Goal: Task Accomplishment & Management: Complete application form

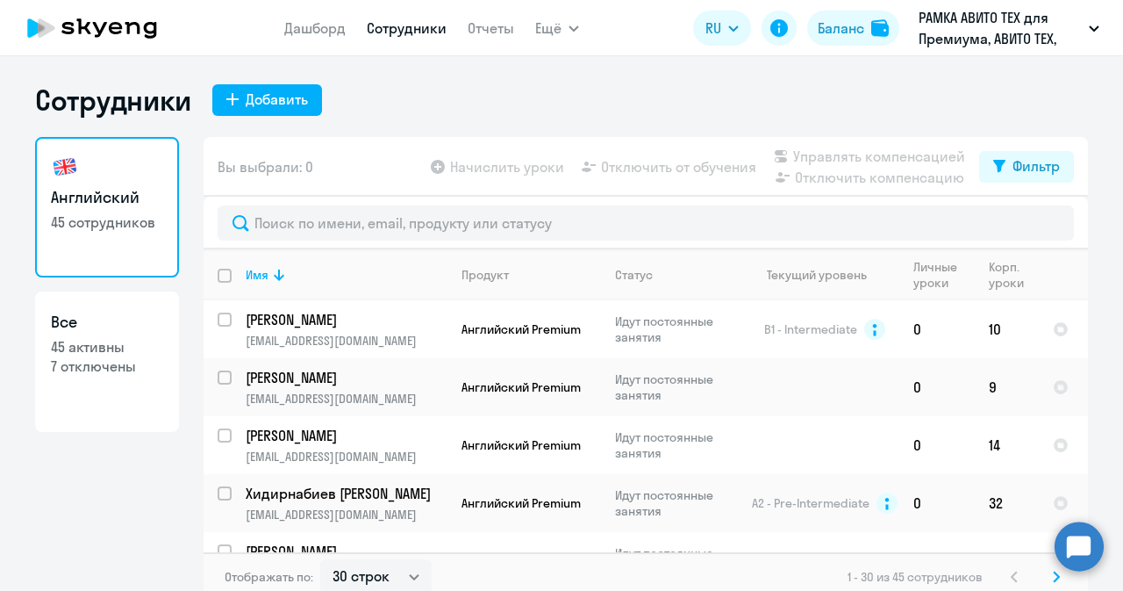
select select "30"
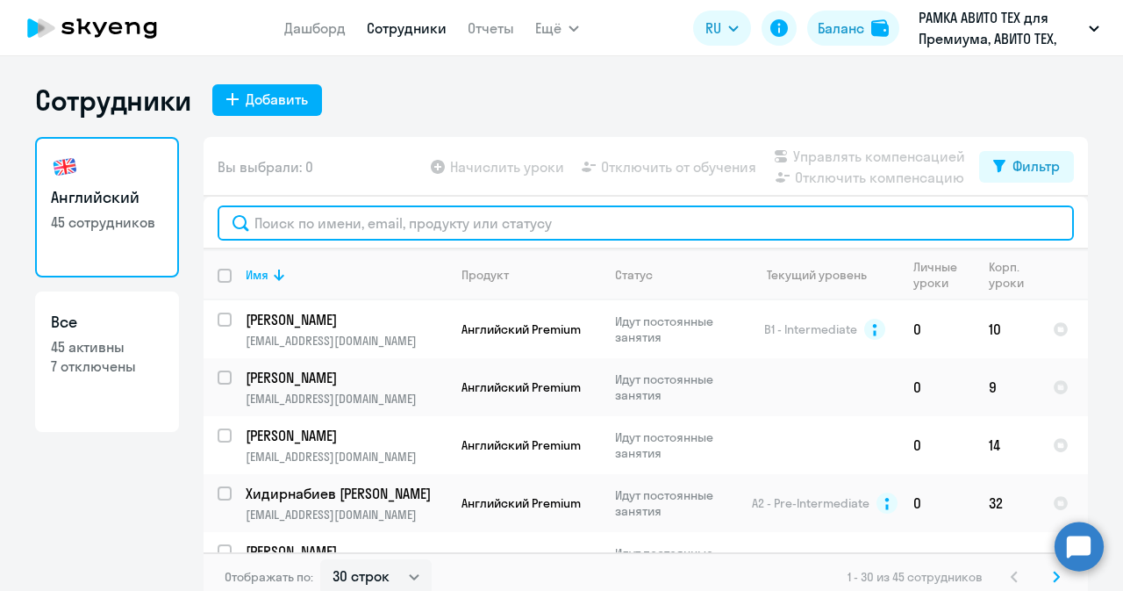
click at [499, 209] on input "text" at bounding box center [646, 222] width 857 height 35
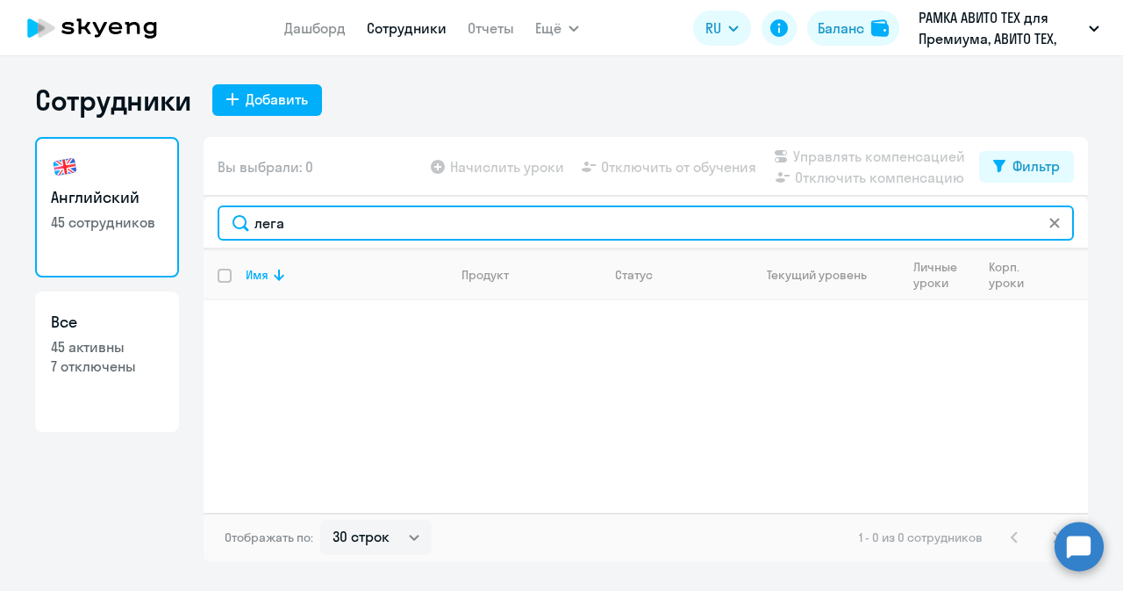
type input "лега"
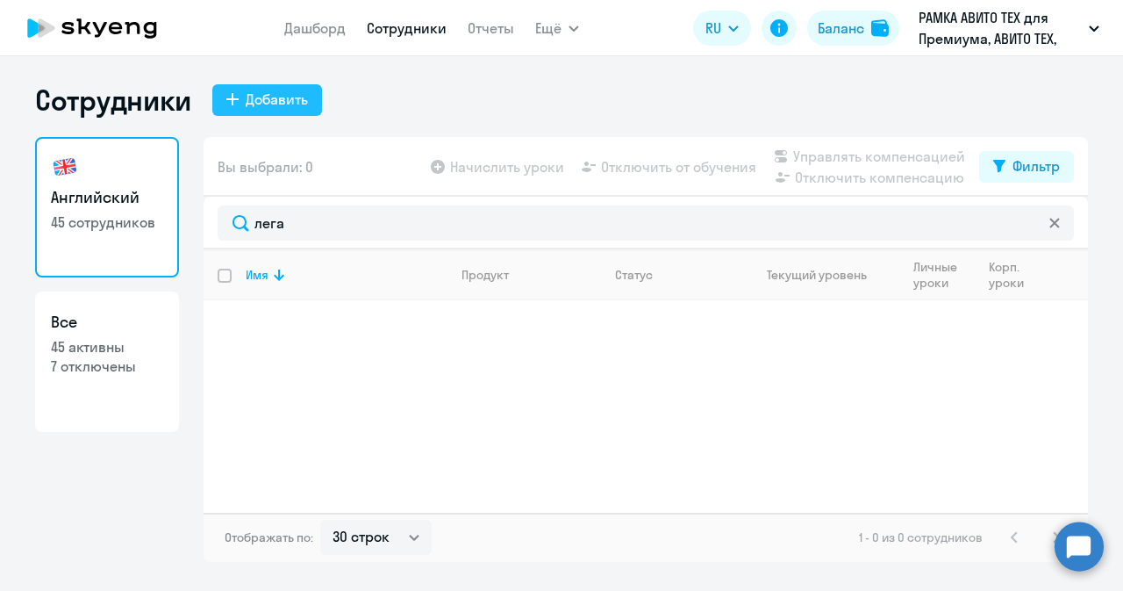
click at [309, 98] on button "Добавить" at bounding box center [267, 100] width 110 height 32
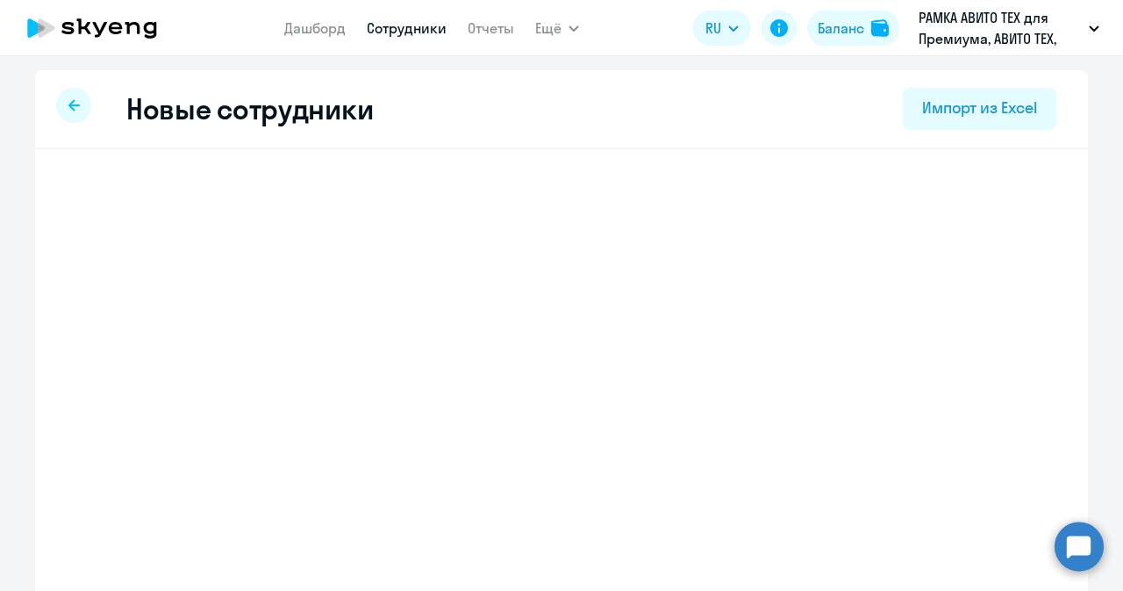
select select "english_adult_not_native_speaker_premium"
select select "3"
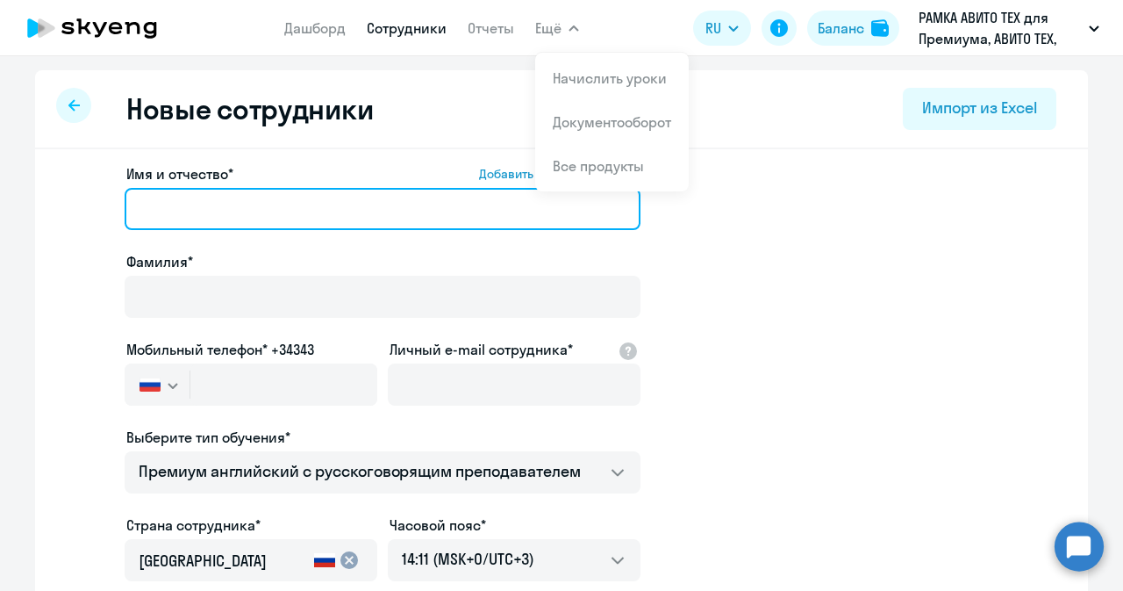
click at [419, 204] on input "Имя и отчество* Добавить себя как ученика" at bounding box center [383, 209] width 516 height 42
paste input "[PERSON_NAME]"
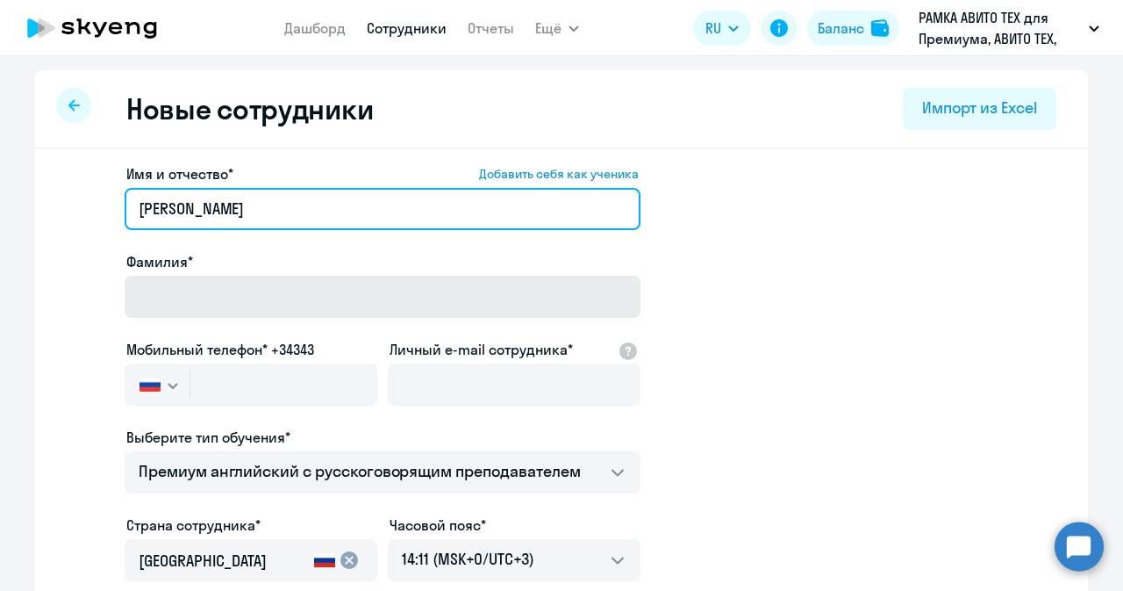
type input "[PERSON_NAME]"
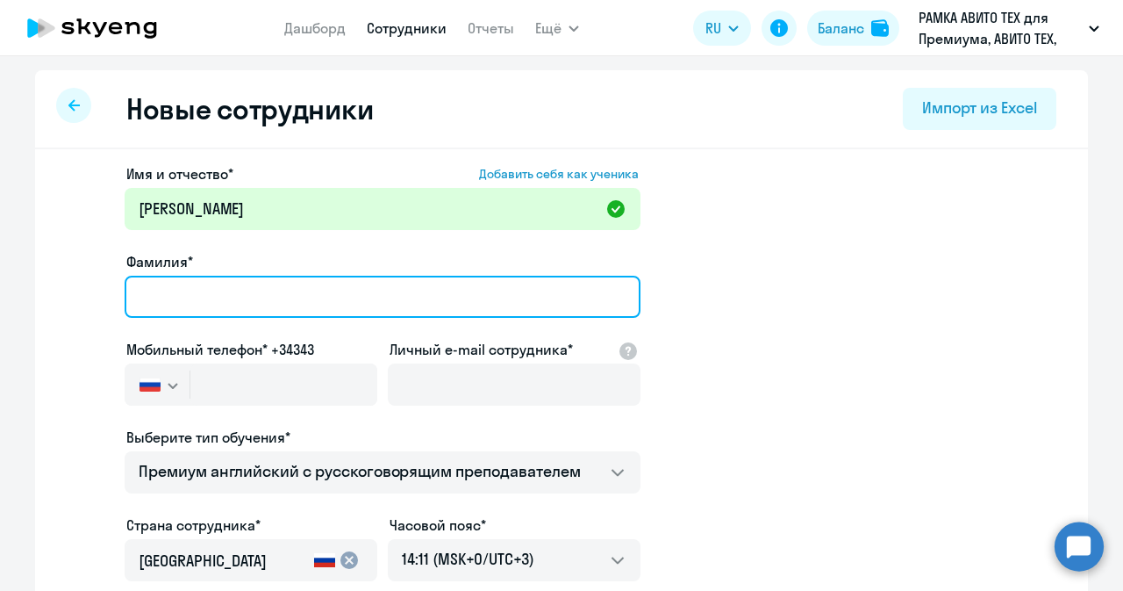
click at [398, 299] on input "Фамилия*" at bounding box center [383, 297] width 516 height 42
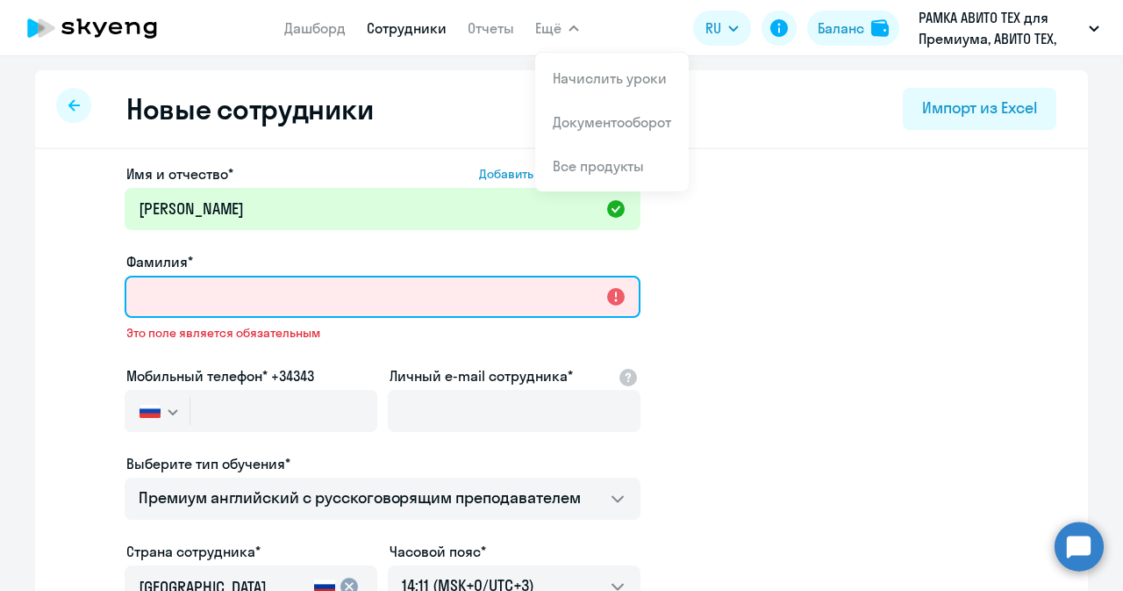
paste input "Лега"
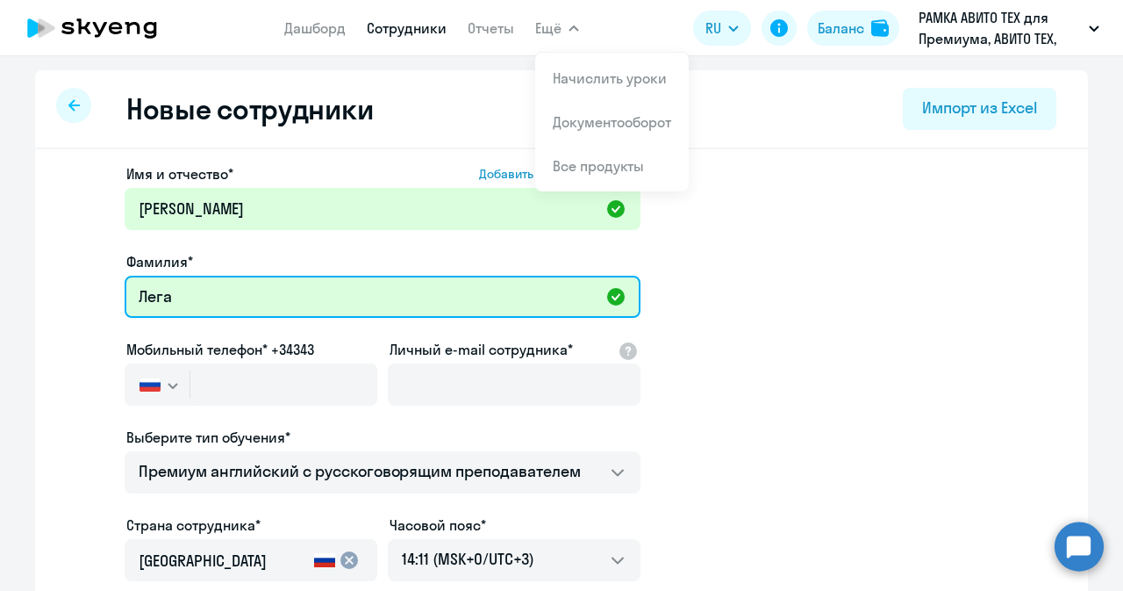
click at [153, 303] on input "Лега" at bounding box center [383, 297] width 516 height 42
type input "Лега"
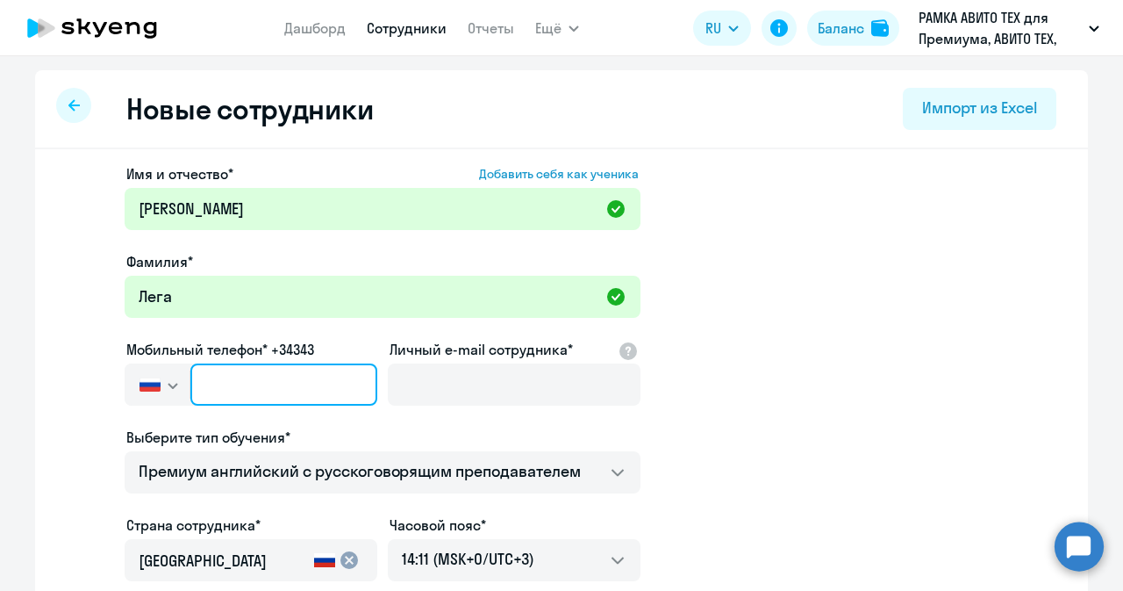
paste input "[PHONE_NUMBER]"
click at [284, 384] on input "text" at bounding box center [283, 384] width 187 height 42
type input "[PHONE_NUMBER]"
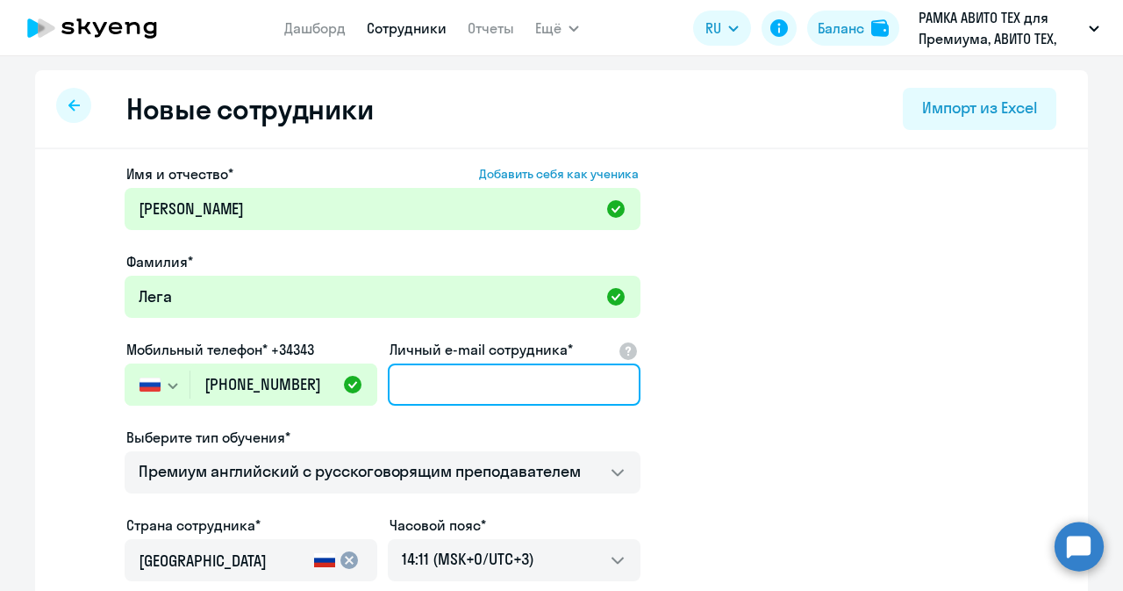
click at [446, 369] on input "Личный e-mail сотрудника*" at bounding box center [514, 384] width 253 height 42
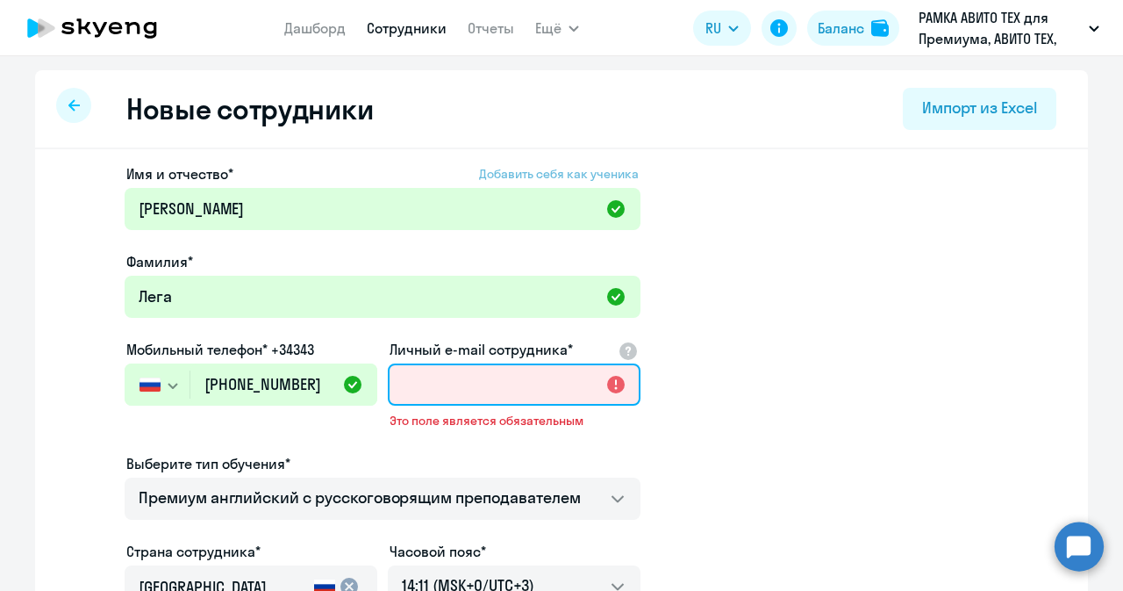
paste input "[EMAIL_ADDRESS][DOMAIN_NAME]"
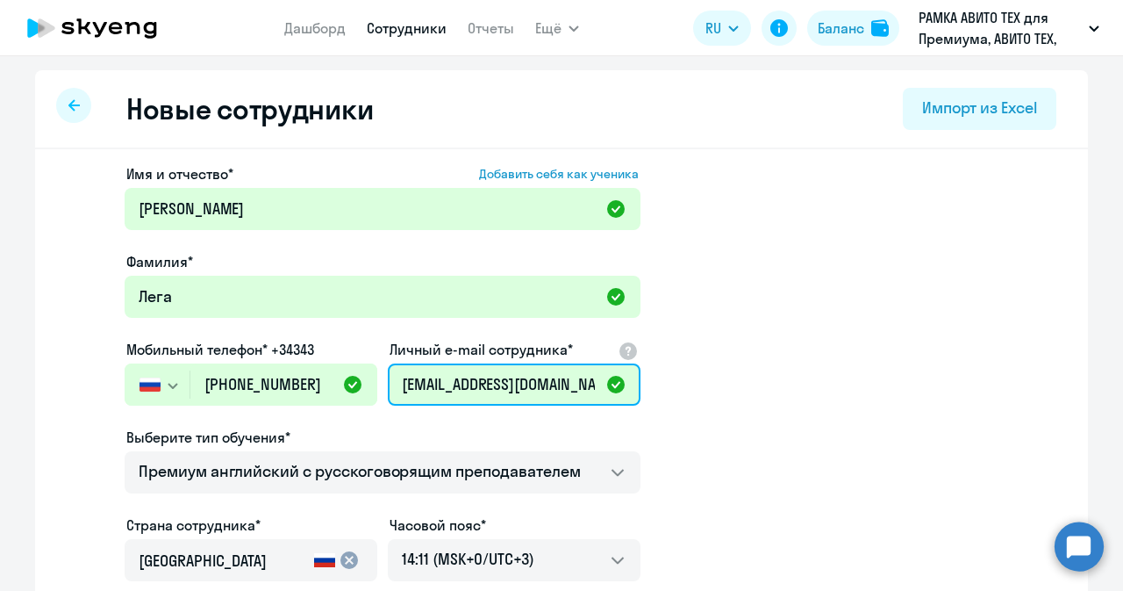
click at [417, 378] on input "[EMAIL_ADDRESS][DOMAIN_NAME]" at bounding box center [514, 384] width 253 height 42
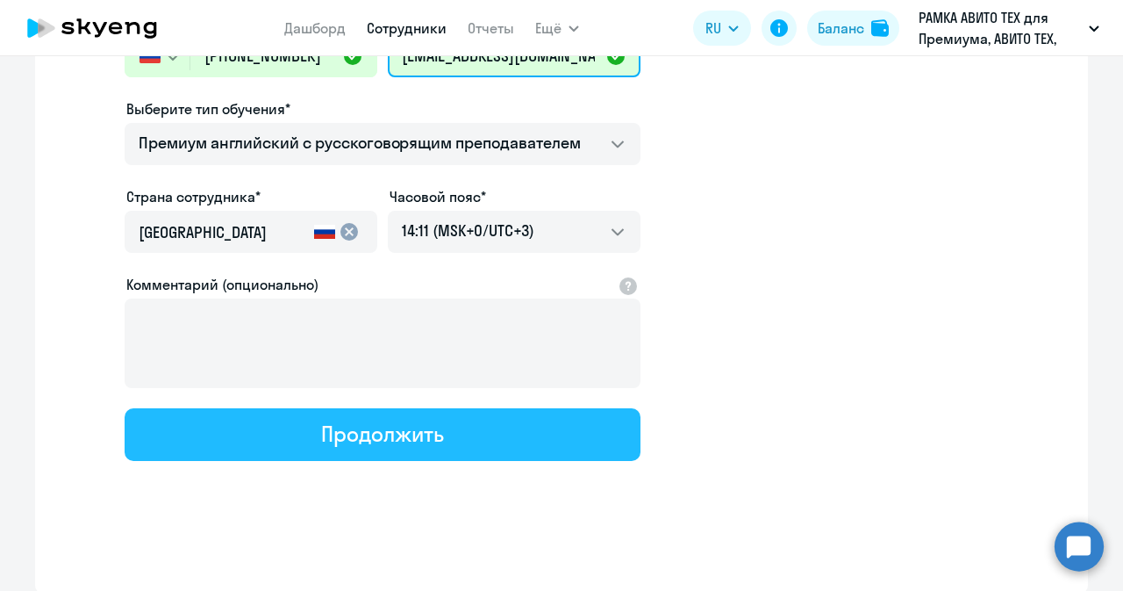
type input "[EMAIL_ADDRESS][DOMAIN_NAME]"
click at [398, 457] on button "Продолжить" at bounding box center [383, 434] width 516 height 53
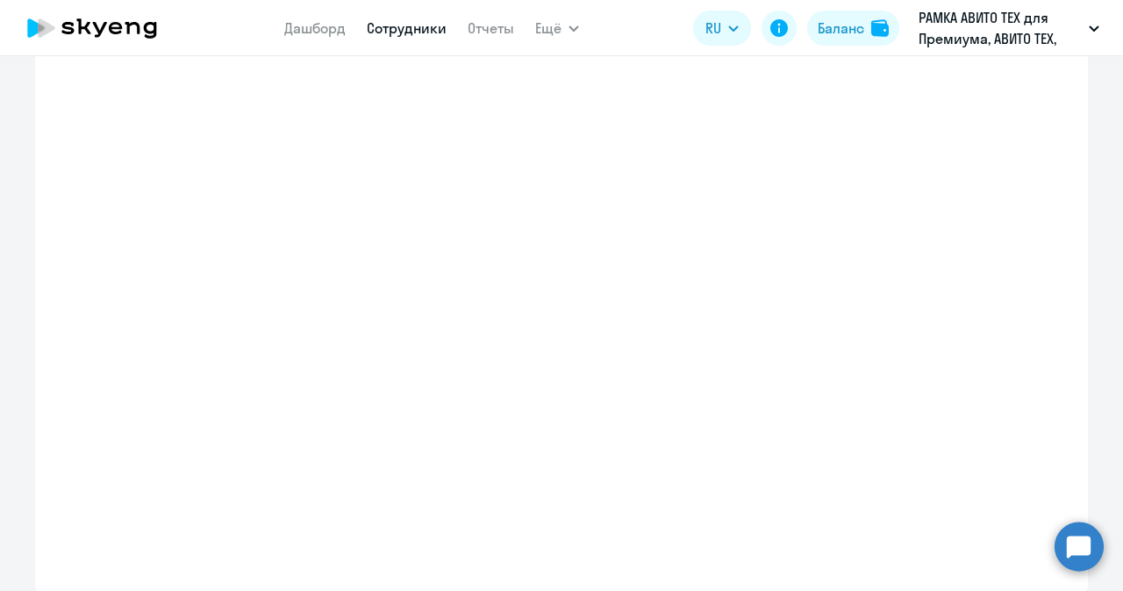
select select "english_adult_not_native_speaker_premium"
select select "3"
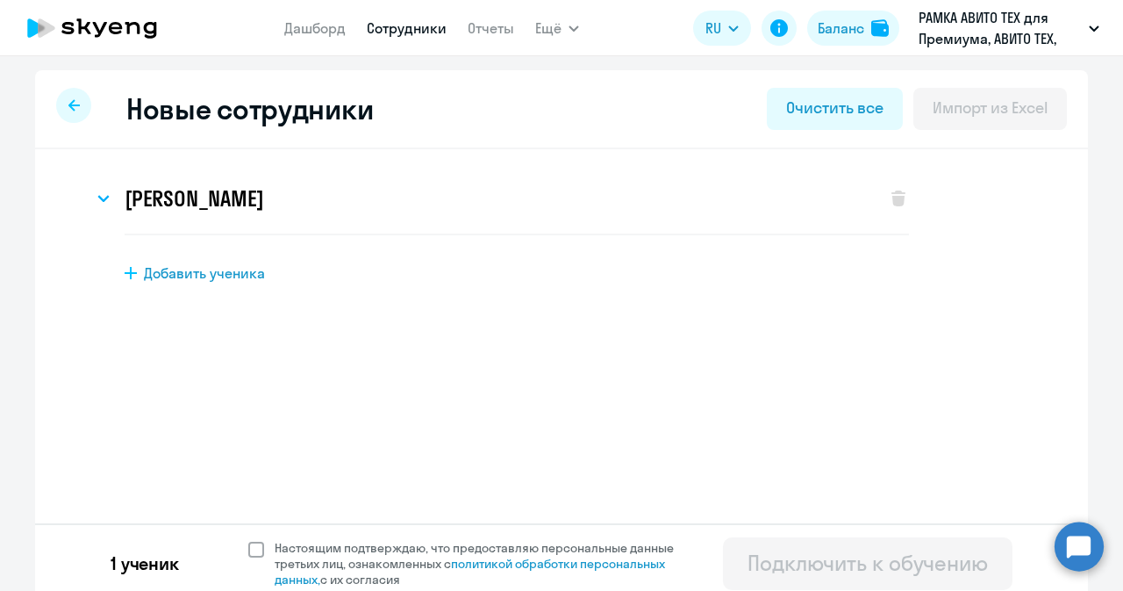
click at [251, 552] on span at bounding box center [256, 549] width 16 height 16
click at [248, 540] on input "Настоящим подтверждаю, что предоставляю персональные данные третьих лиц, ознако…" at bounding box center [247, 539] width 1 height 1
checkbox input "true"
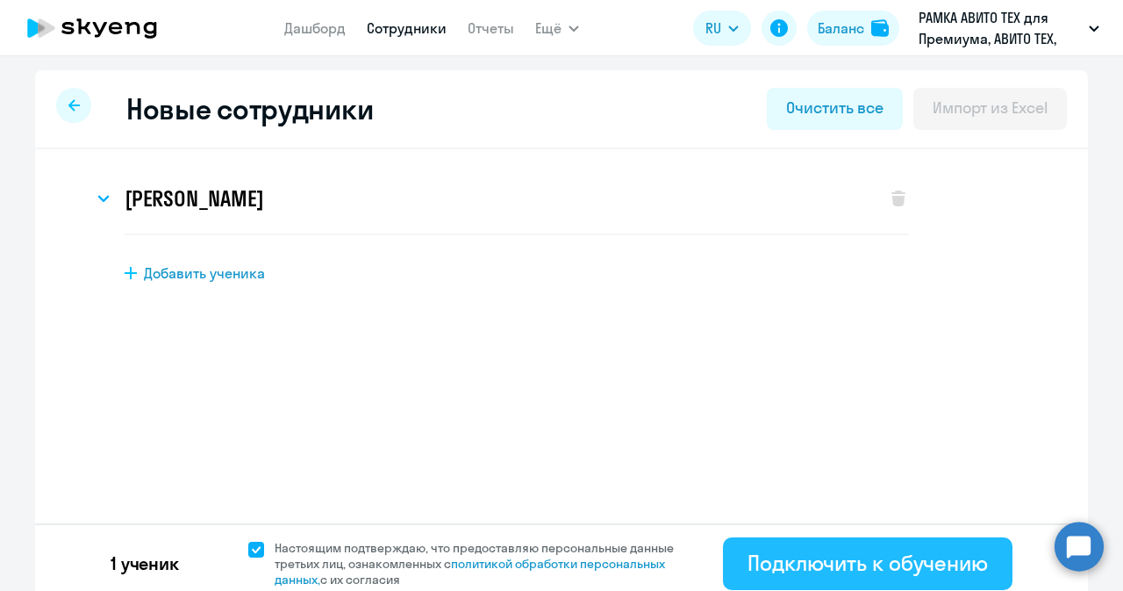
click at [767, 552] on div "Подключить к обучению" at bounding box center [868, 563] width 240 height 28
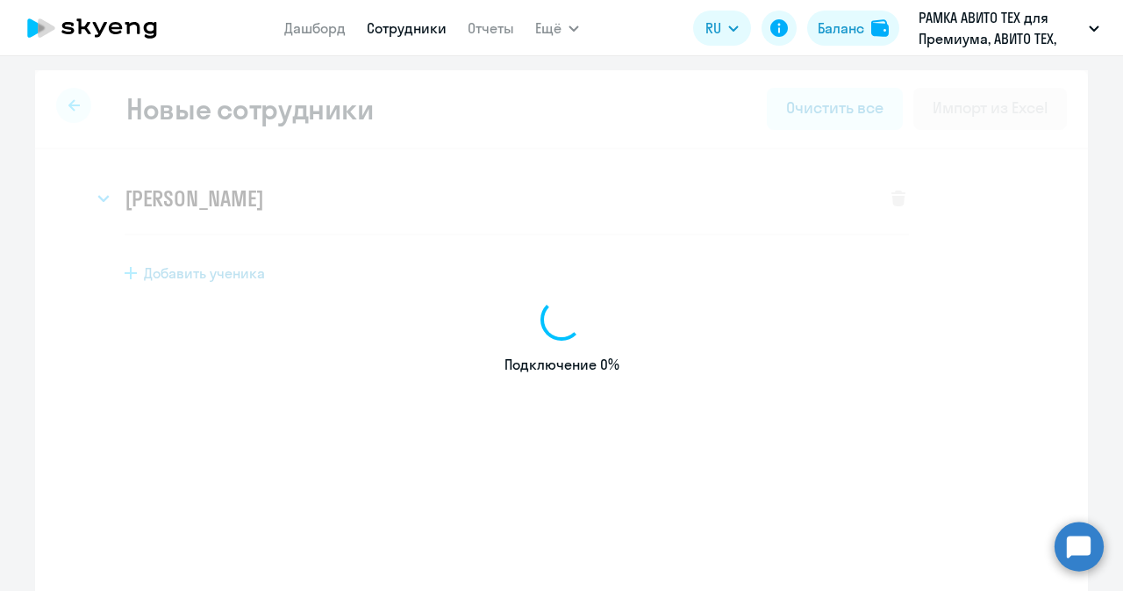
select select "english_adult_not_native_speaker_premium"
select select "3"
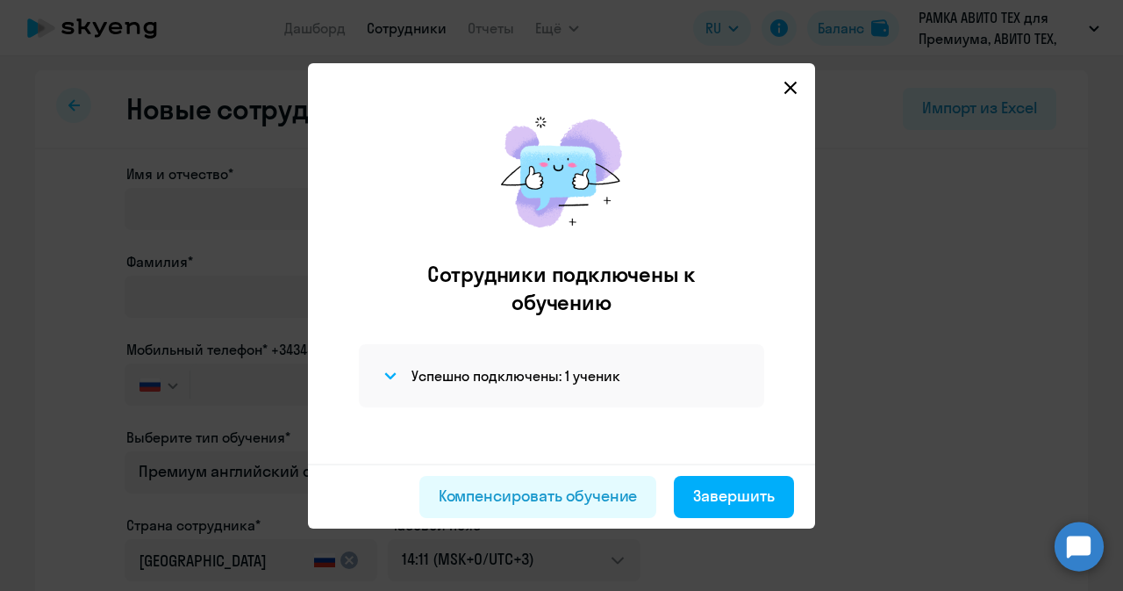
click at [788, 85] on icon at bounding box center [791, 87] width 12 height 12
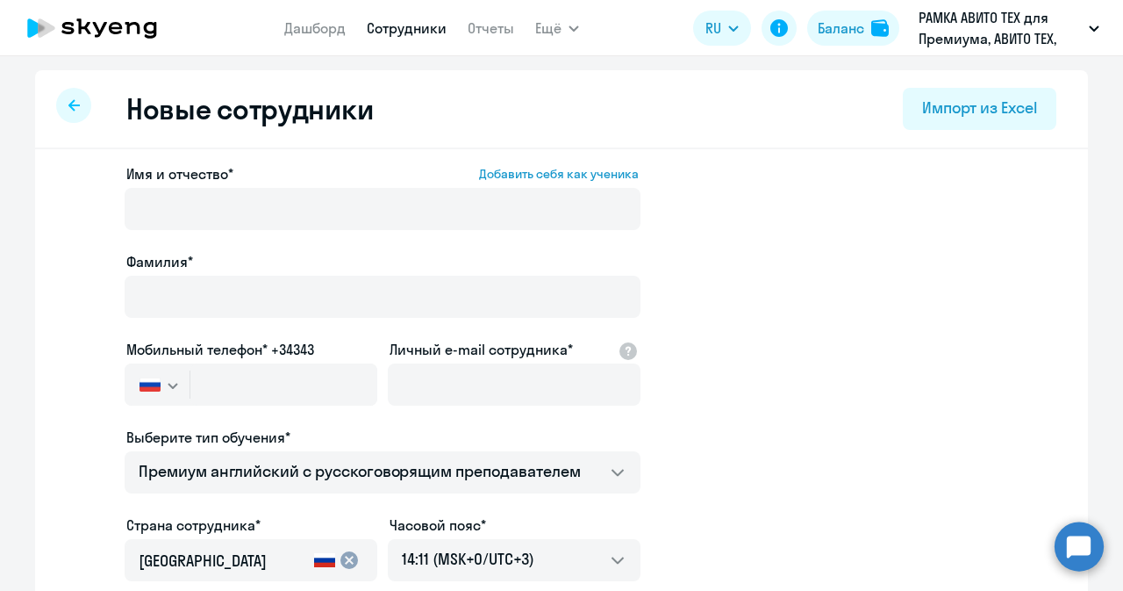
select select "30"
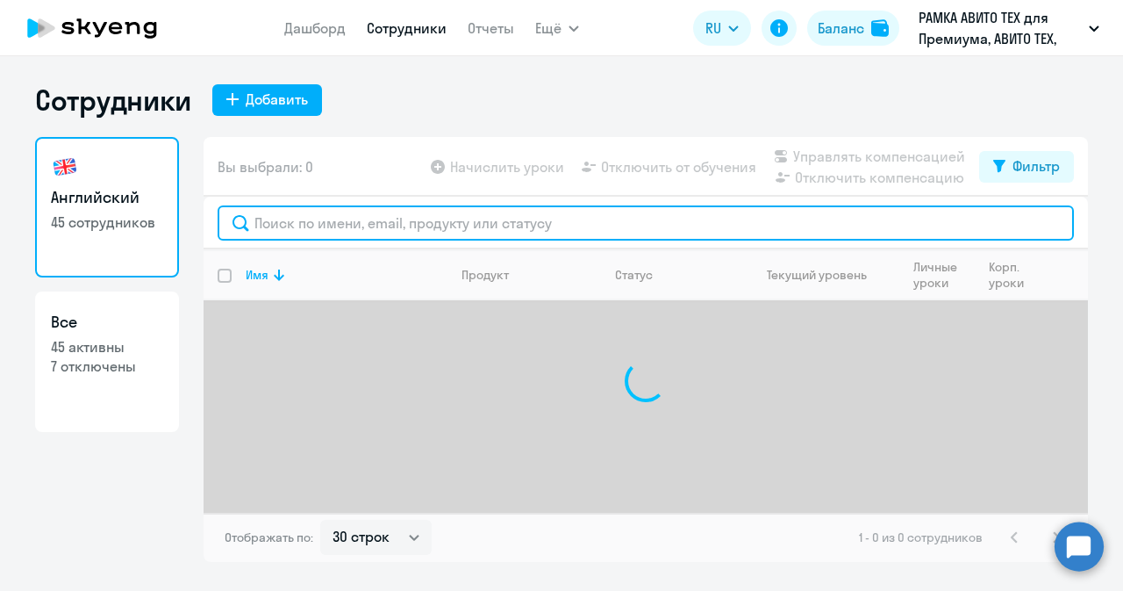
click at [412, 212] on input "text" at bounding box center [646, 222] width 857 height 35
type input "л"
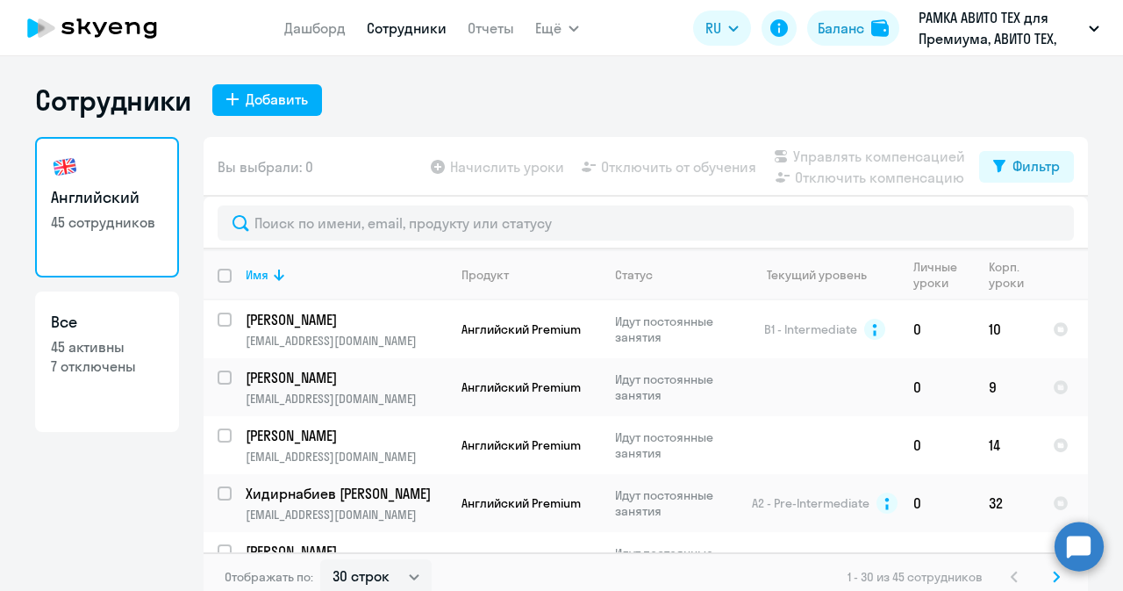
click at [1069, 548] on circle at bounding box center [1079, 545] width 49 height 49
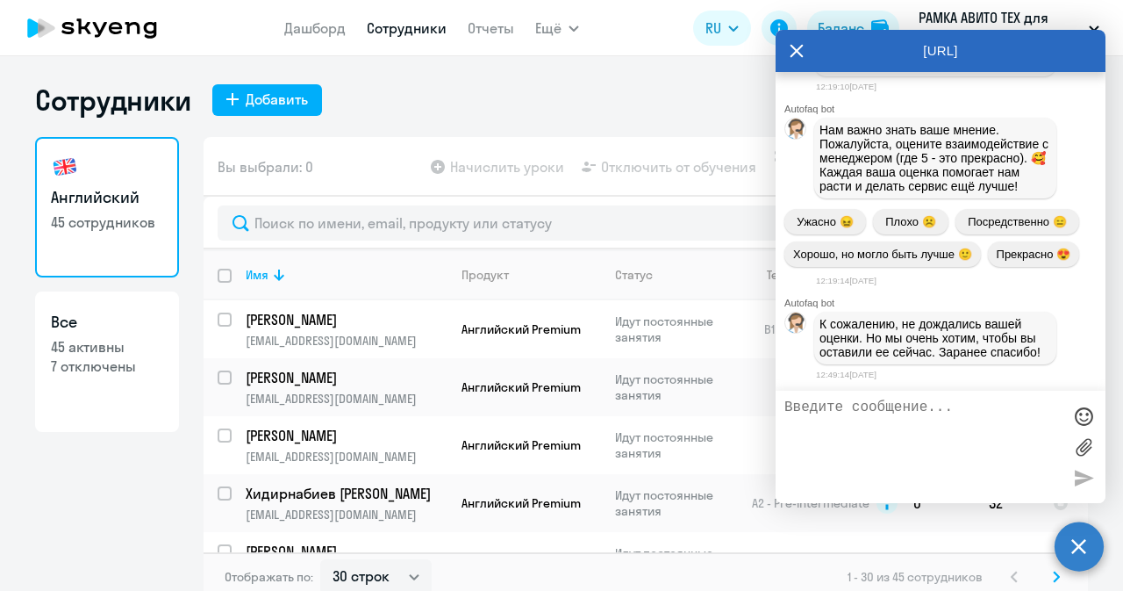
scroll to position [62676, 0]
click at [951, 431] on textarea at bounding box center [923, 446] width 277 height 95
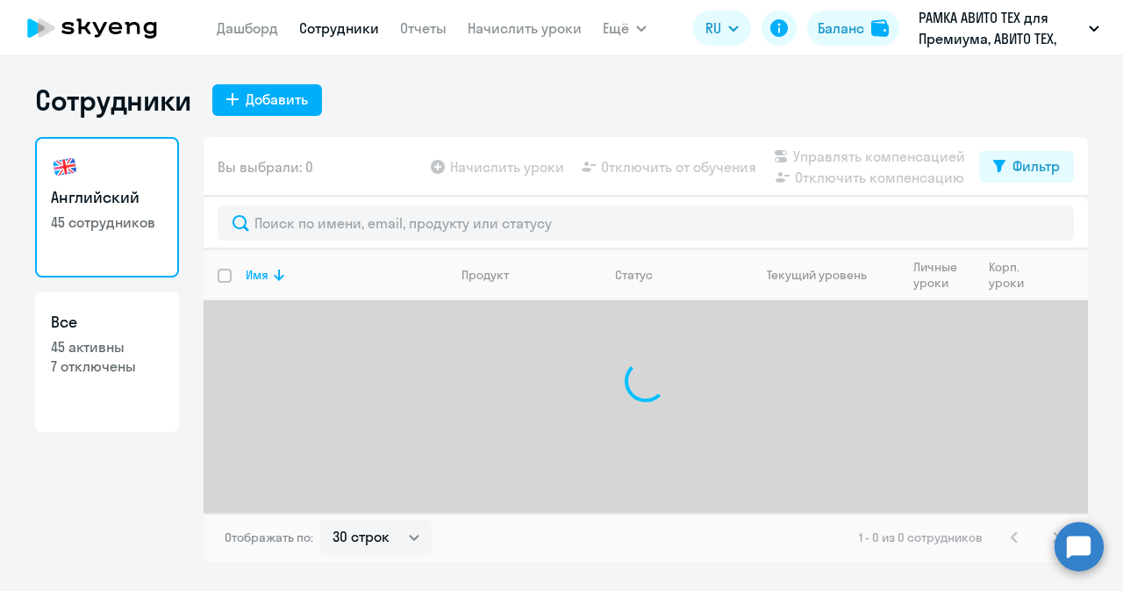
select select "30"
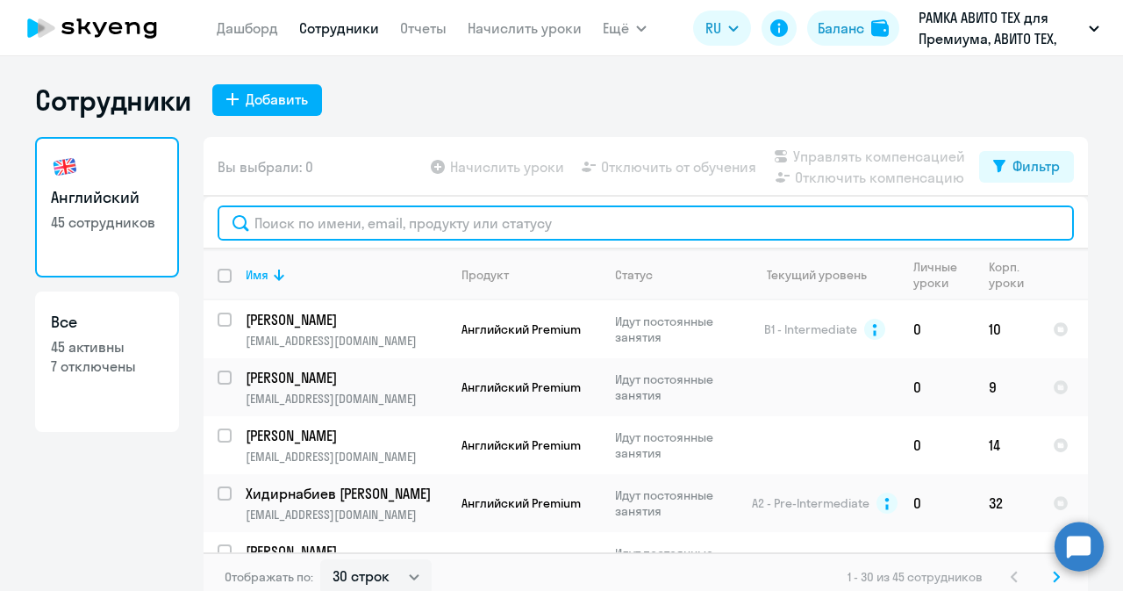
click at [413, 234] on input "text" at bounding box center [646, 222] width 857 height 35
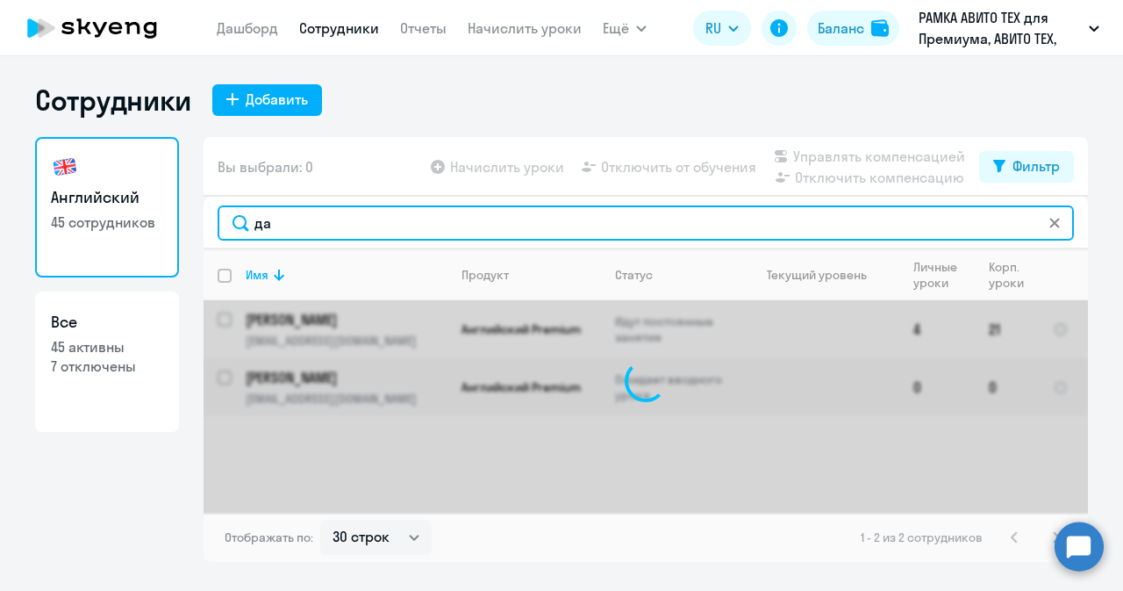
type input "д"
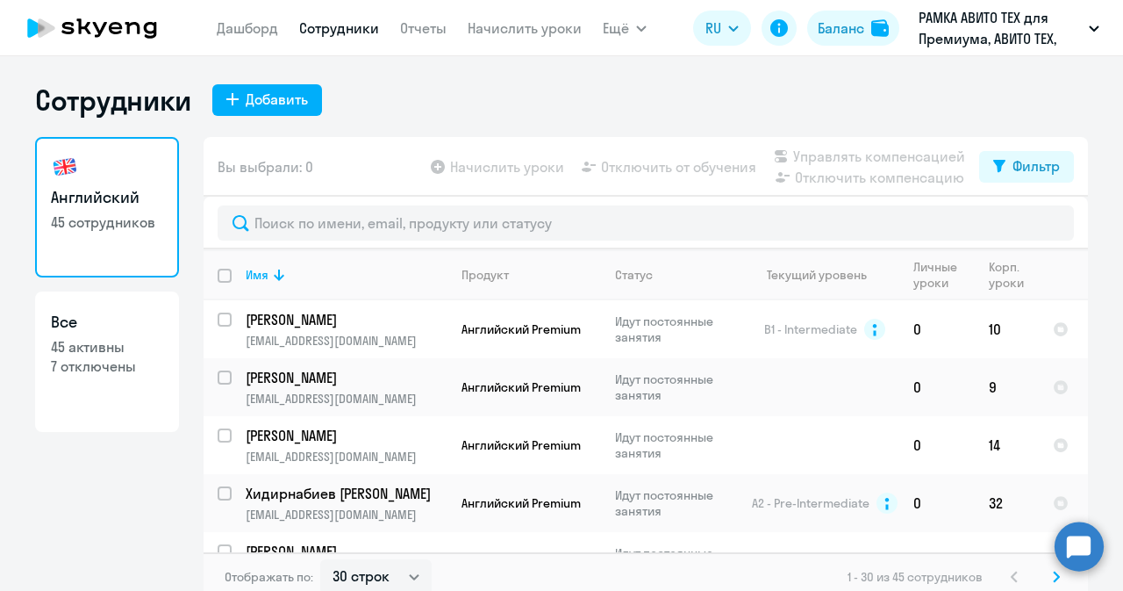
click at [1074, 542] on circle at bounding box center [1079, 545] width 49 height 49
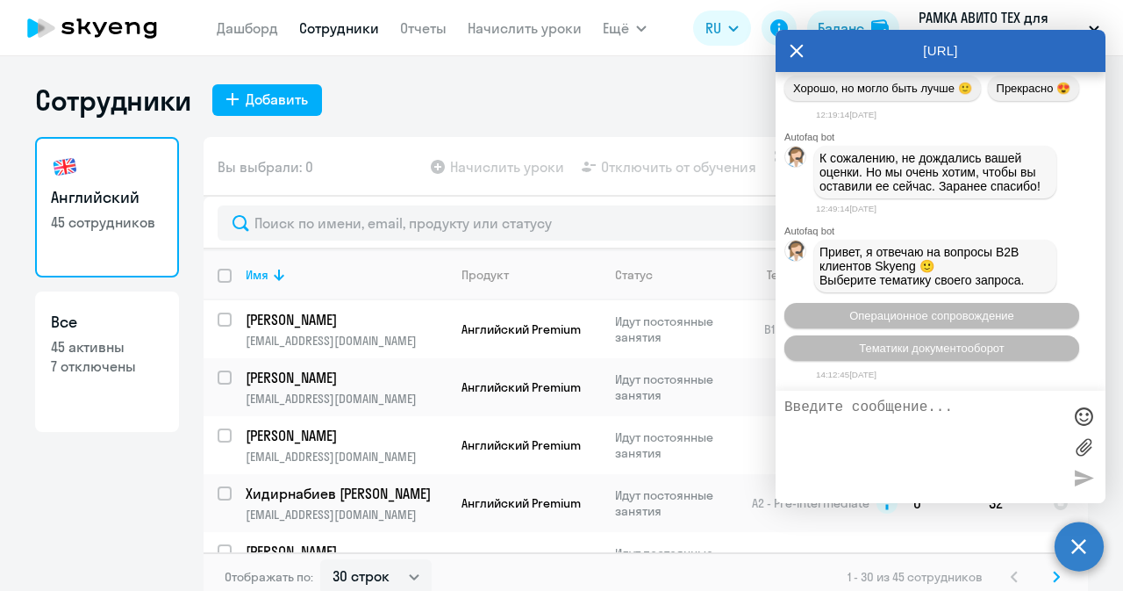
scroll to position [62845, 0]
click at [899, 414] on textarea at bounding box center [923, 446] width 277 height 95
type textarea "Д"
click at [1010, 409] on textarea "Здравствуйте! Не находит" at bounding box center [923, 446] width 277 height 95
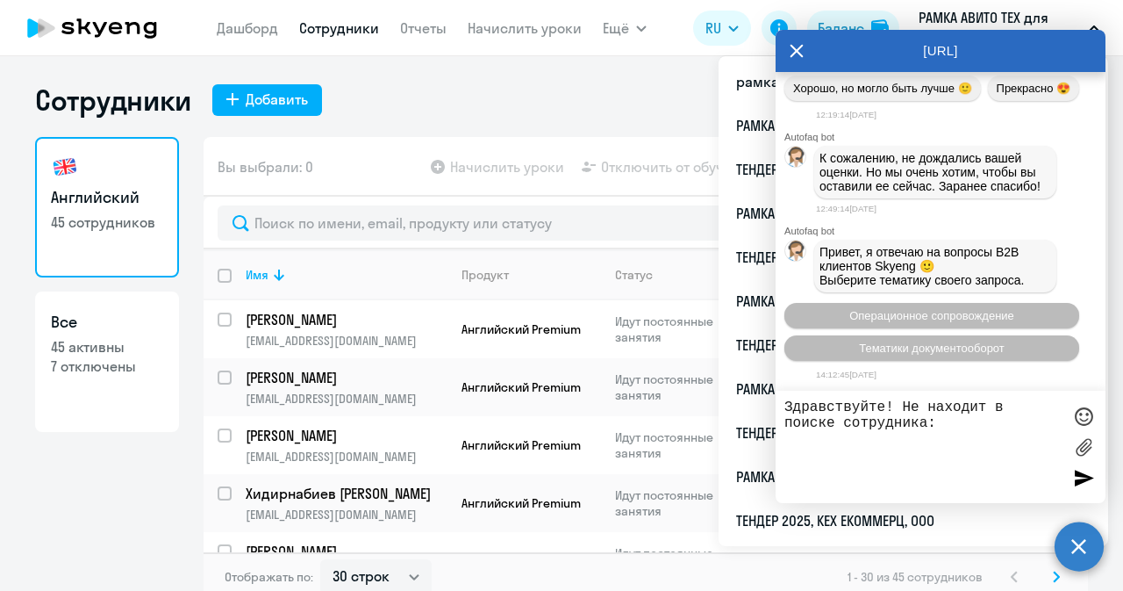
paste textarea "Лега Дарья Сергеевна"
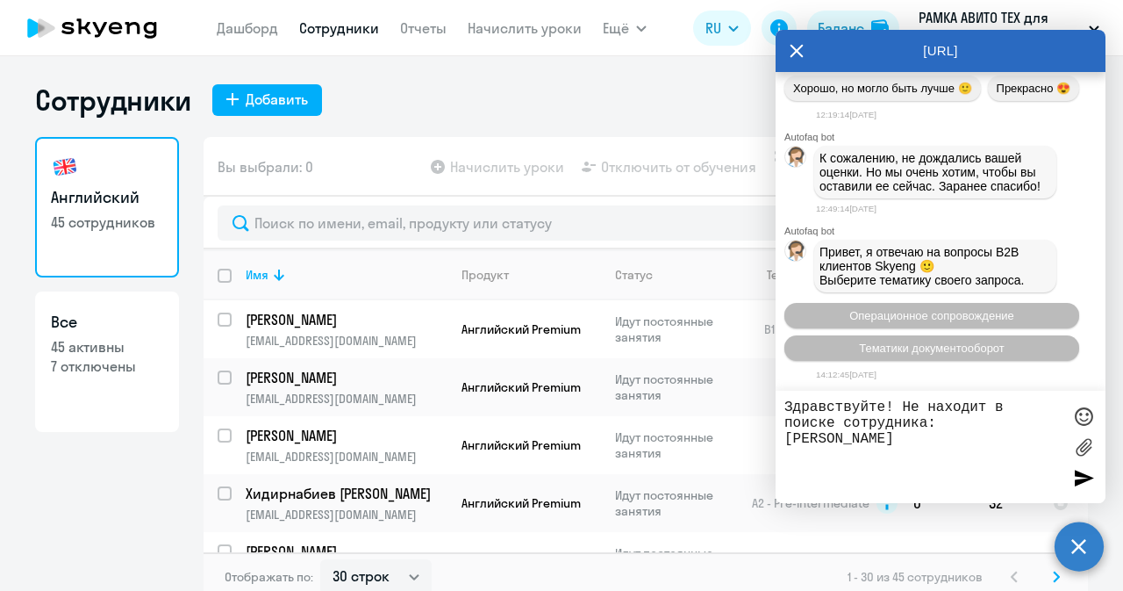
paste textarea "[EMAIL_ADDRESS][DOMAIN_NAME]"
click at [828, 454] on textarea "Здравствуйте! Не находит в поиске сотрудника: Лега Дарья Сергеевна dslega@avito…" at bounding box center [923, 446] width 277 height 95
paste textarea "79069763121"
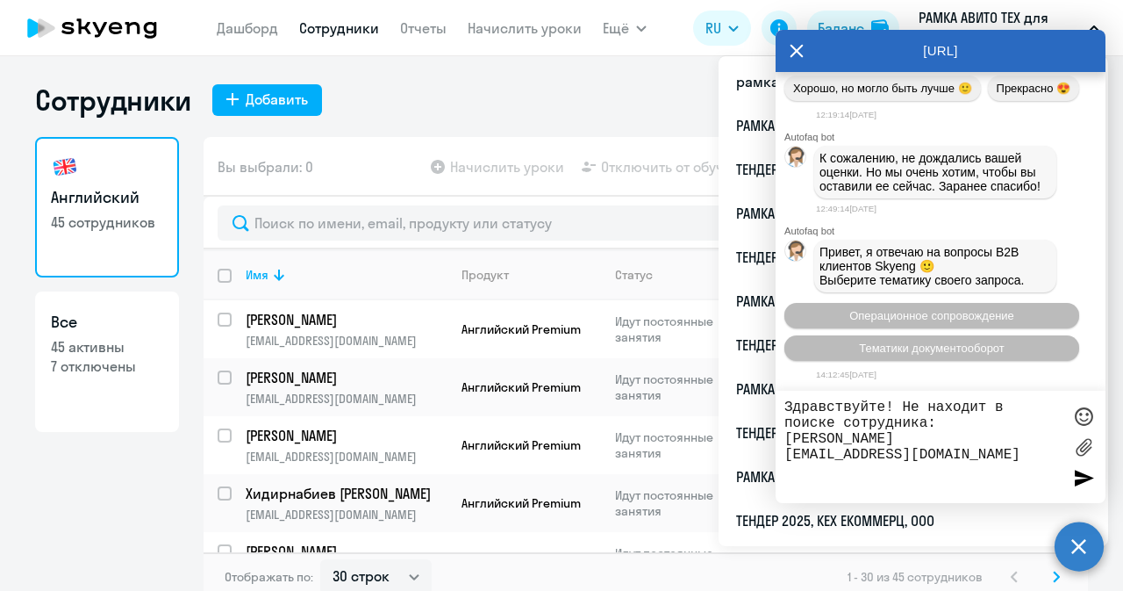
click at [932, 452] on textarea "Здравствуйте! Не находит в поиске сотрудника: Лега Дарья Сергеевна dslega@avito…" at bounding box center [923, 446] width 277 height 95
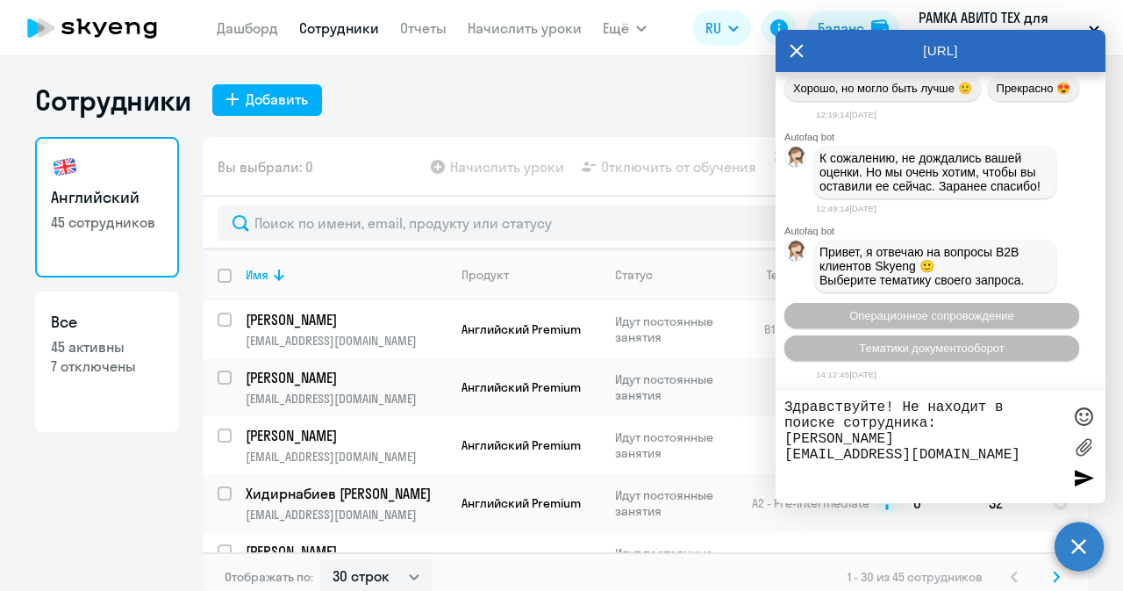
paste textarea "79069763121"
click at [910, 471] on textarea "Здравствуйте! Не находит в поиске сотрудника: Лега Дарья Сергеевна dslega@avito…" at bounding box center [923, 446] width 277 height 95
type textarea "Здравствуйте! Не находит в поиске сотрудника: Лега Дарья Сергеевна dslega@avito…"
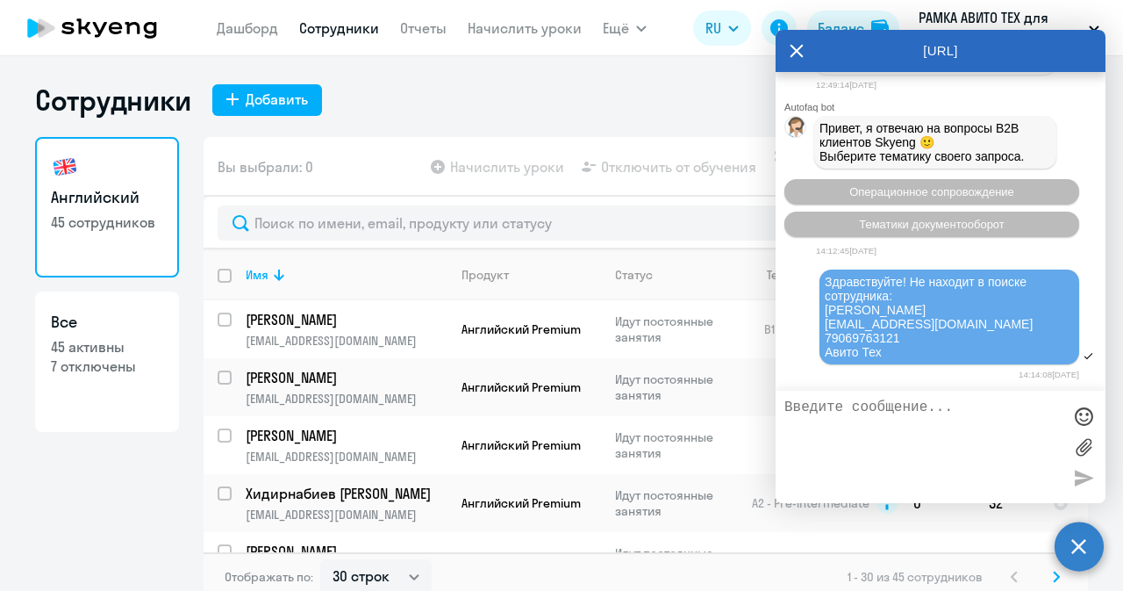
scroll to position [63106, 0]
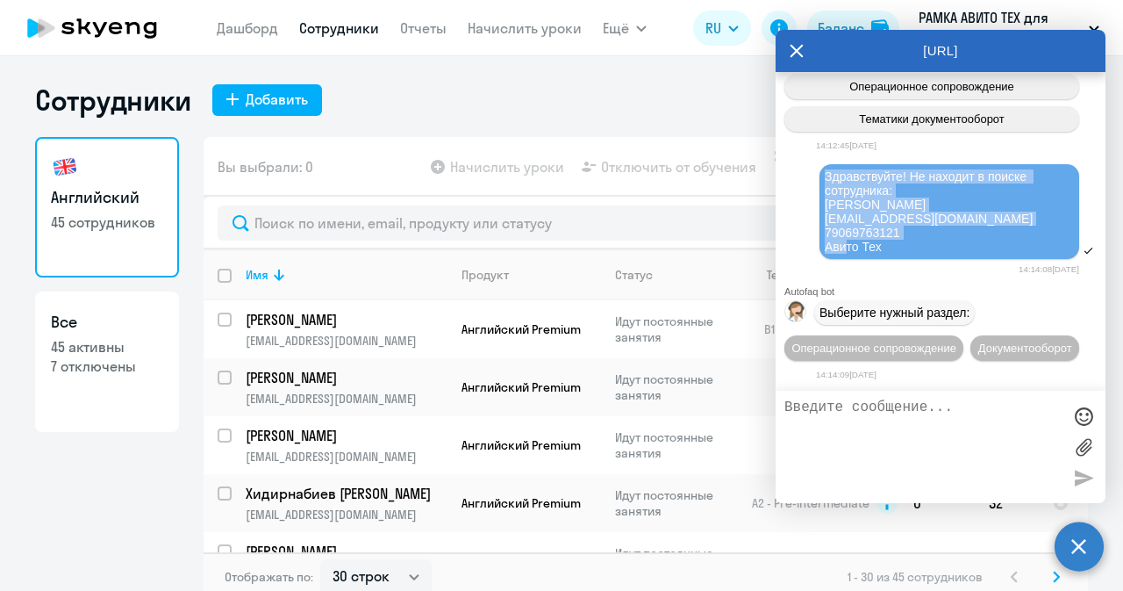
drag, startPoint x: 888, startPoint y: 217, endPoint x: 828, endPoint y: 143, distance: 95.4
click at [828, 169] on div "Здравствуйте! Не находит в поиске сотрудника: Лега Дарья Сергеевна dslega@avito…" at bounding box center [949, 211] width 249 height 84
copy span "Здравствуйте! Не находит в поиске сотрудника: Лега Дарья Сергеевна dslega@avito…"
click at [864, 335] on button "Операционное сопровождение" at bounding box center [874, 347] width 179 height 25
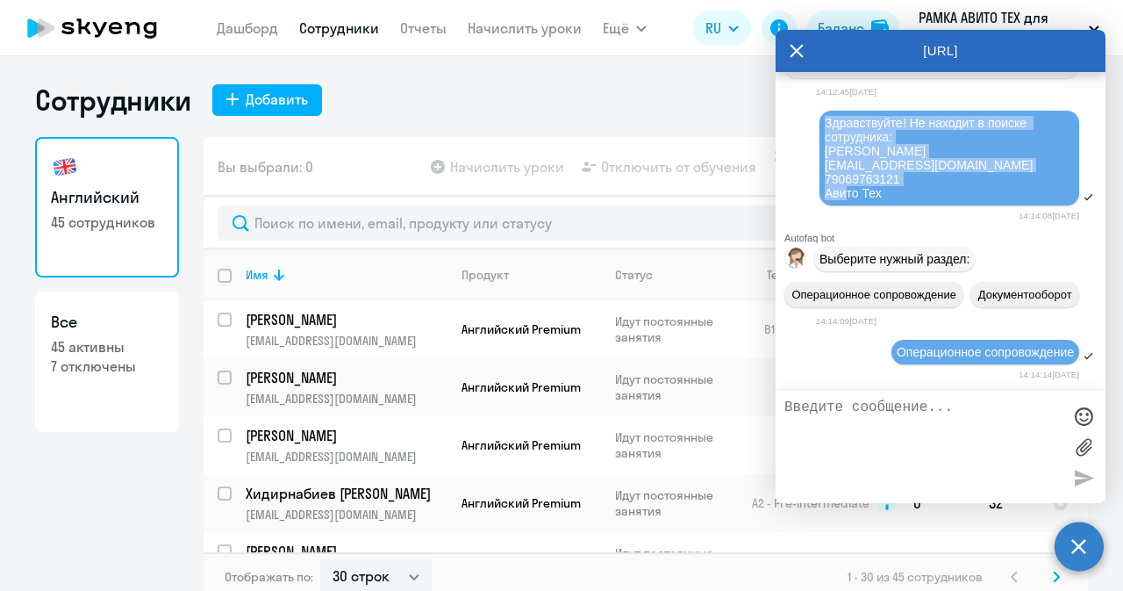
scroll to position [63266, 0]
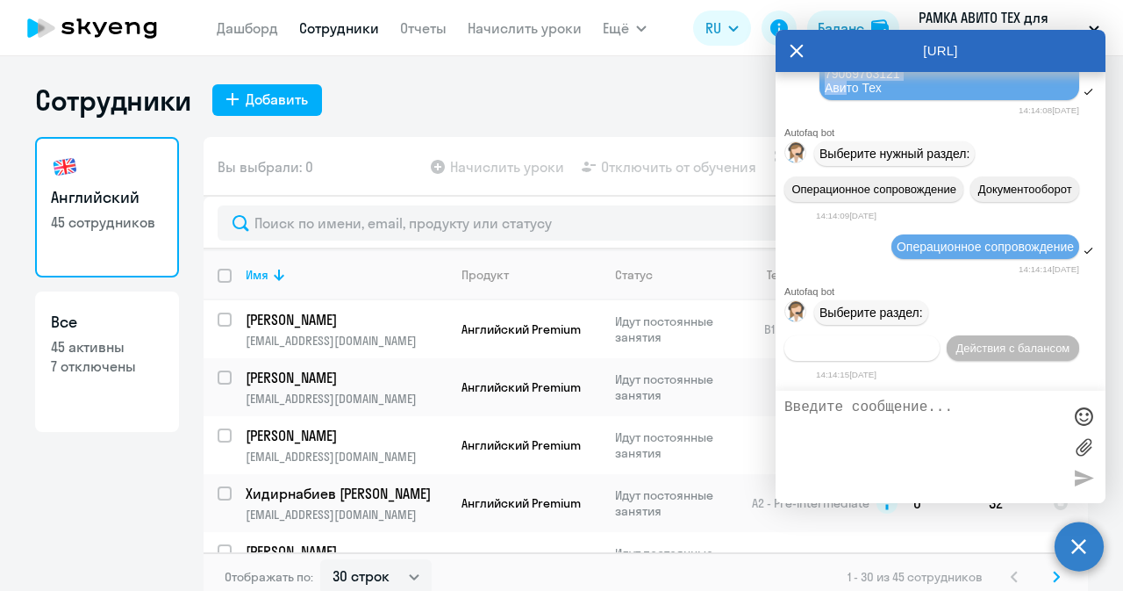
click at [883, 349] on span "Действия по сотрудникам" at bounding box center [862, 347] width 136 height 13
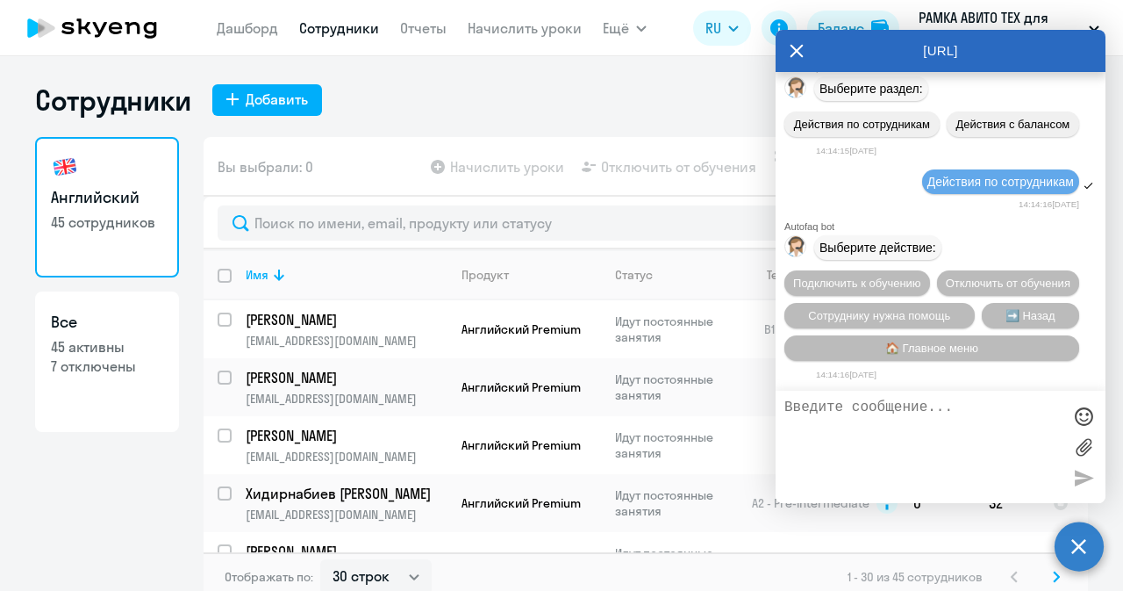
scroll to position [63525, 0]
click at [916, 276] on span "Подключить к обучению" at bounding box center [857, 282] width 128 height 13
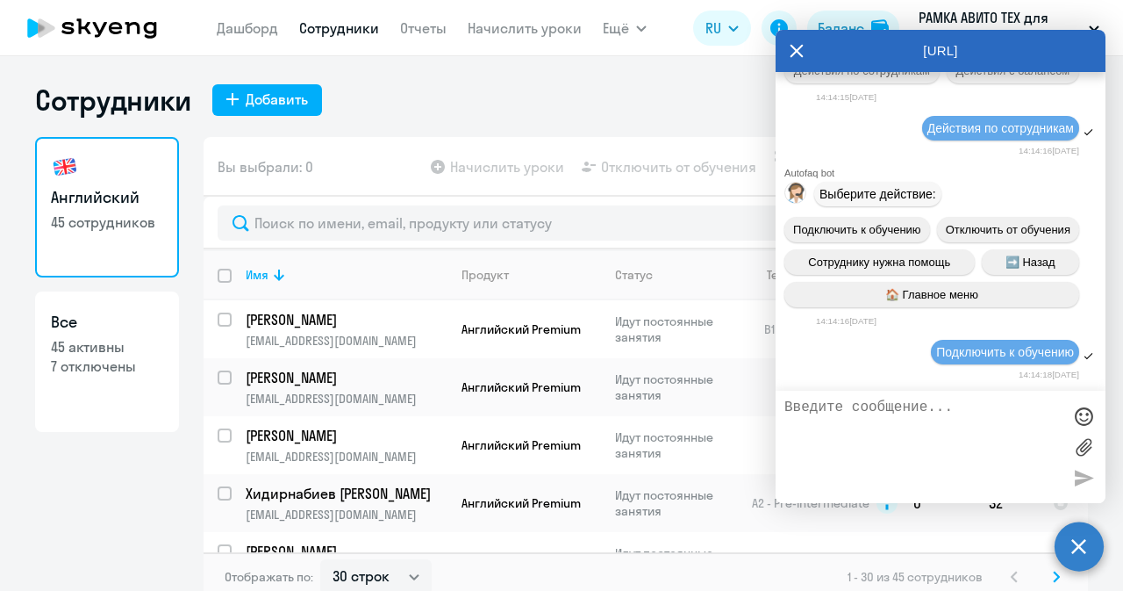
scroll to position [63750, 0]
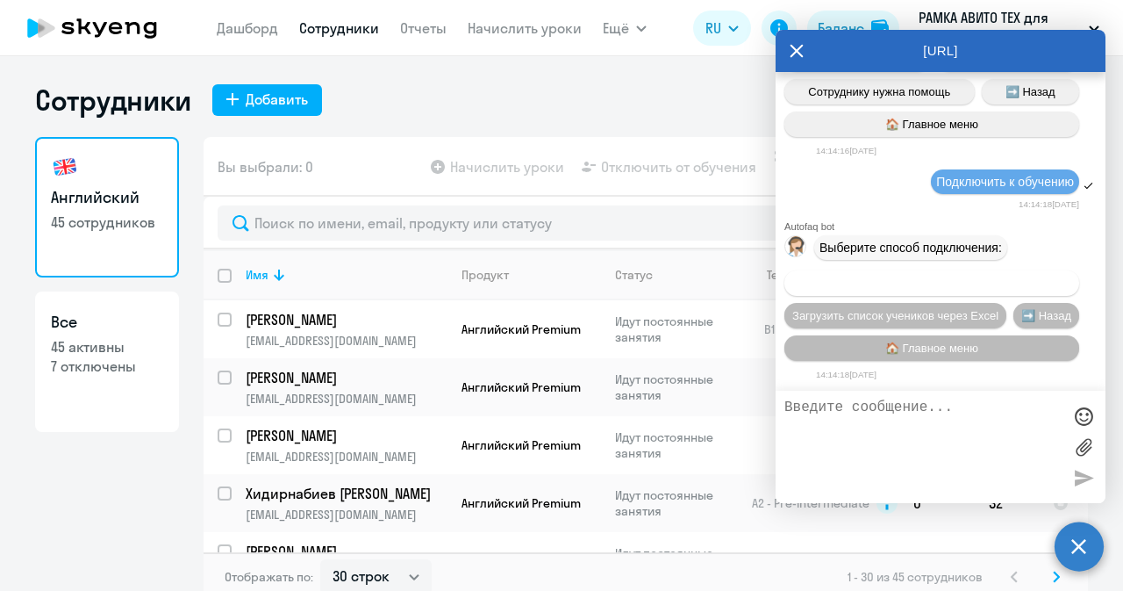
click at [907, 281] on span "Добавить учеников вручную" at bounding box center [931, 282] width 149 height 13
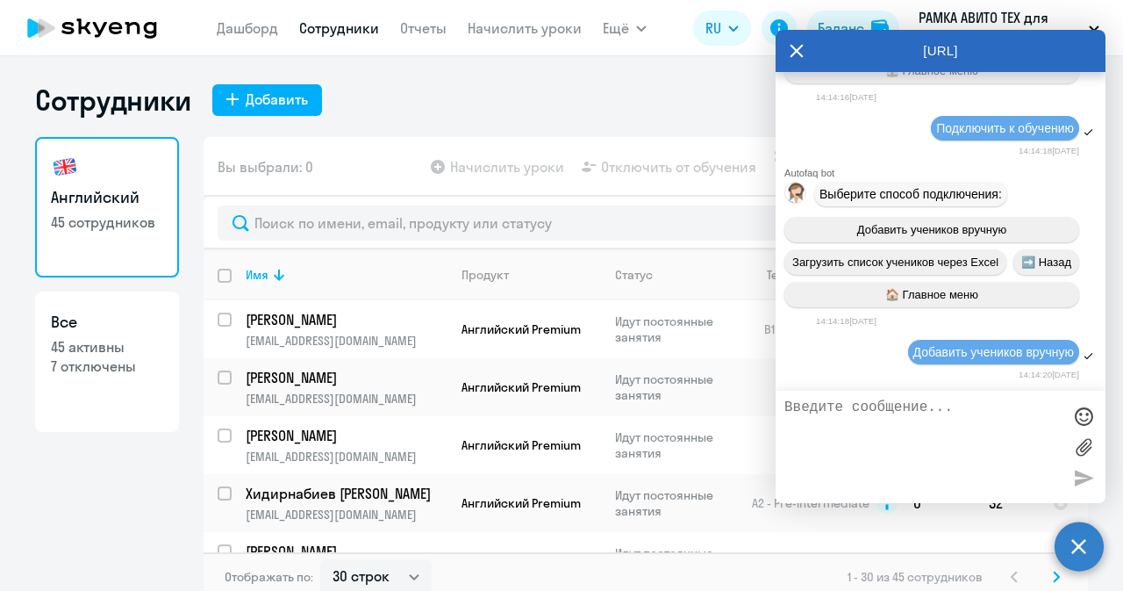
scroll to position [64619, 0]
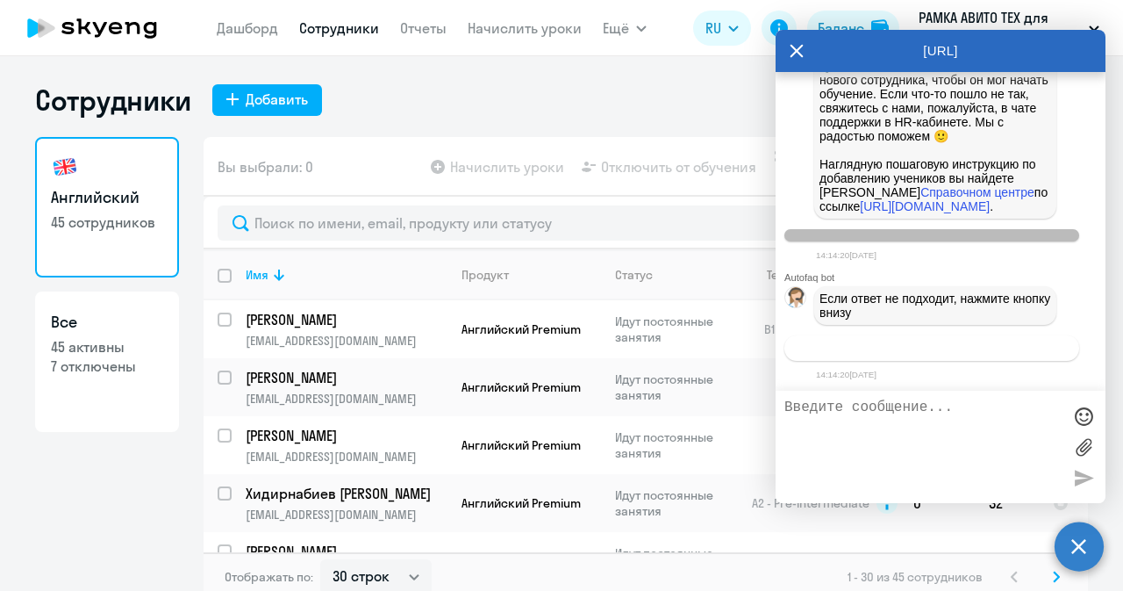
click at [879, 349] on span "Связаться с менеджером" at bounding box center [931, 347] width 134 height 13
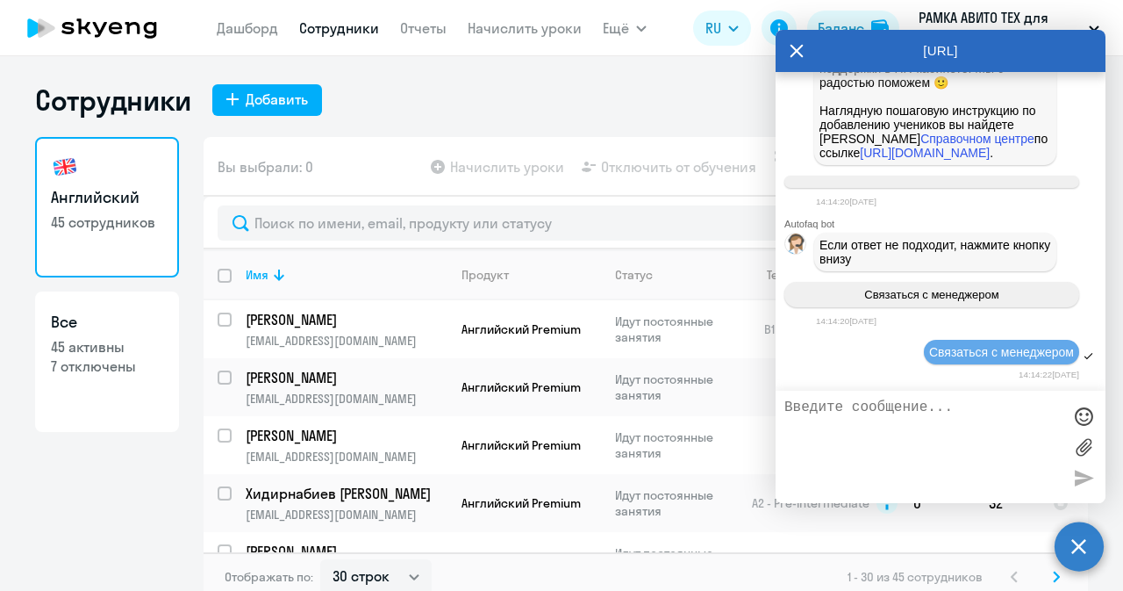
click at [864, 429] on textarea at bounding box center [923, 446] width 277 height 95
paste textarea "Здравствуйте! Не находит в поиске сотрудника: Лега Дарья Сергеевна dslega@avito…"
type textarea "Здравствуйте! Не находит в поиске сотрудника: Лега Дарья Сергеевна dslega@avito…"
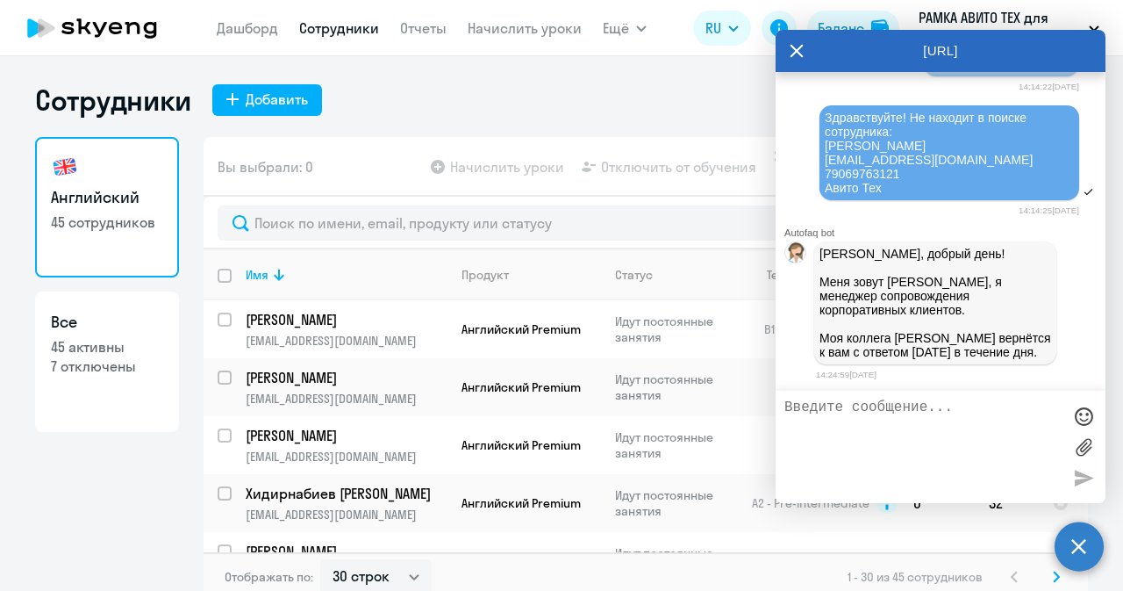
scroll to position [64961, 0]
